Goal: Information Seeking & Learning: Learn about a topic

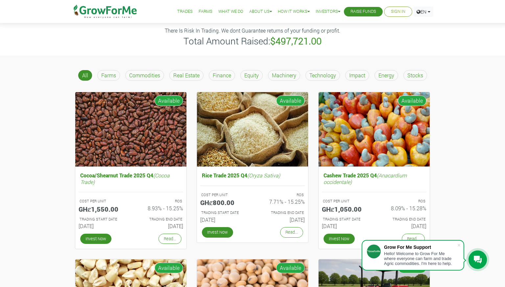
scroll to position [35, 0]
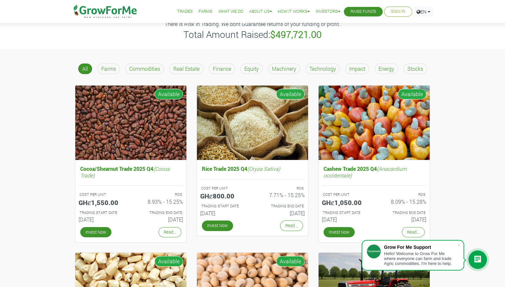
click at [279, 70] on p "Machinery" at bounding box center [284, 69] width 24 height 8
